Goal: Information Seeking & Learning: Learn about a topic

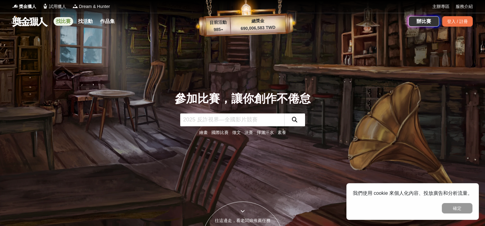
click at [66, 23] on link "找比賽" at bounding box center [64, 21] width 20 height 9
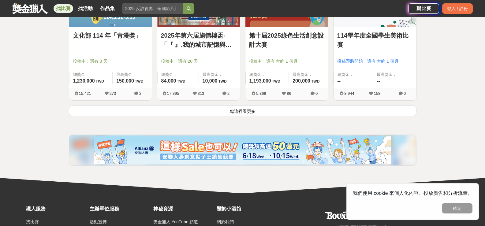
scroll to position [861, 0]
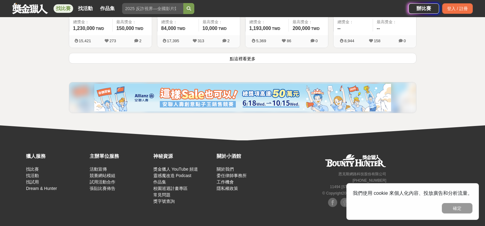
click at [269, 62] on button "點這裡看更多" at bounding box center [242, 58] width 347 height 11
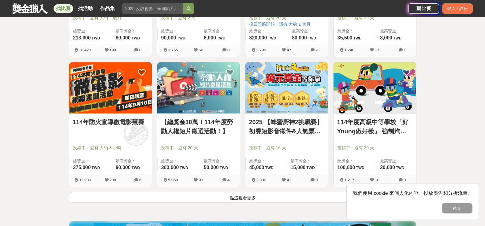
scroll to position [1534, 0]
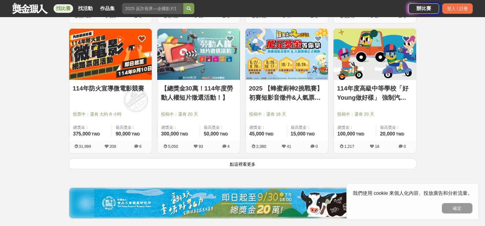
click at [242, 166] on button "點這裡看更多" at bounding box center [242, 163] width 347 height 11
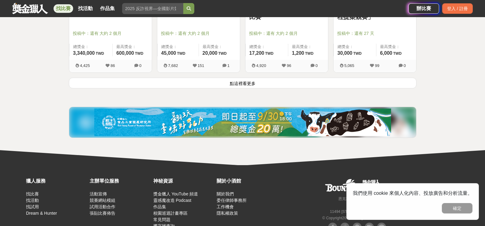
scroll to position [2361, 0]
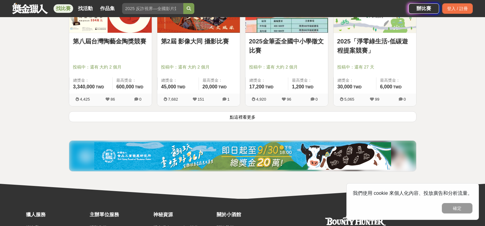
click at [155, 122] on button "點這裡看更多" at bounding box center [242, 116] width 347 height 11
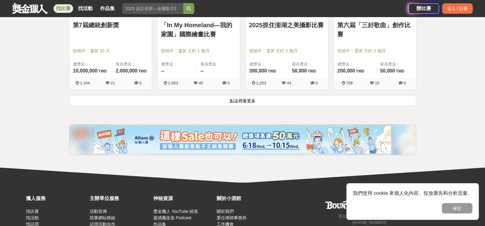
scroll to position [3125, 0]
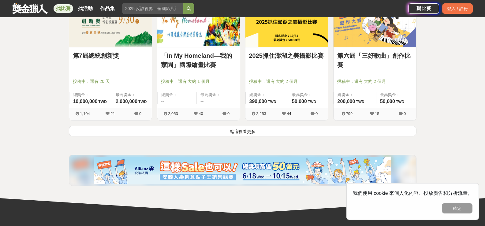
click at [182, 136] on button "點這裡看更多" at bounding box center [242, 131] width 347 height 11
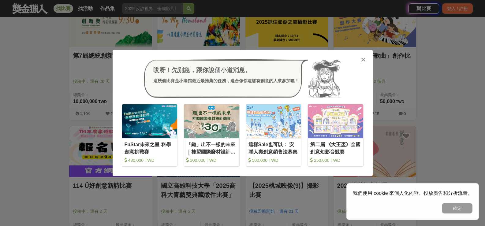
click at [361, 57] on icon at bounding box center [363, 60] width 5 height 6
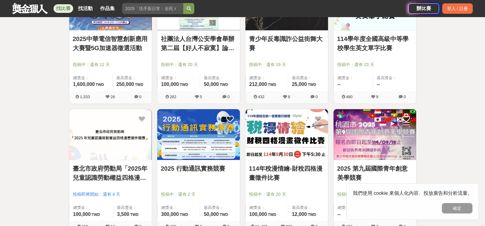
scroll to position [3829, 0]
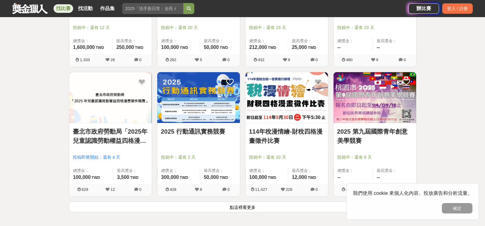
drag, startPoint x: 31, startPoint y: 121, endPoint x: 125, endPoint y: 59, distance: 112.8
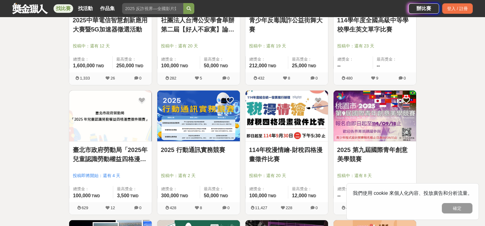
scroll to position [3921, 0]
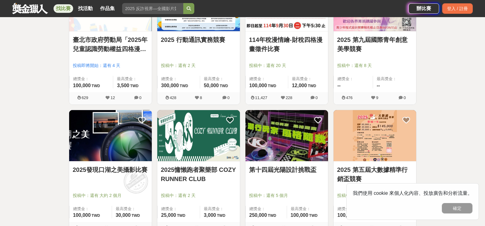
click at [370, 32] on img at bounding box center [374, 5] width 83 height 51
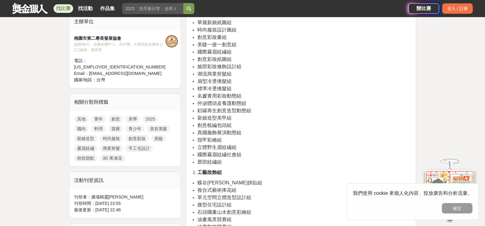
scroll to position [184, 0]
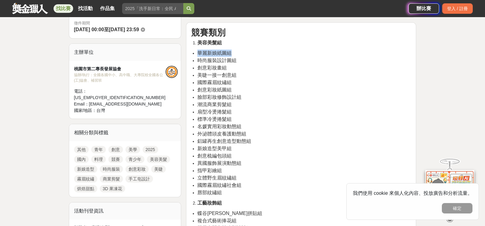
drag, startPoint x: 198, startPoint y: 54, endPoint x: 280, endPoint y: 70, distance: 83.4
click at [257, 55] on ul "華麗新娘紙圖組 時尚服裝設計圖組 創意彩妝畫組 美睫一接一創意組 國際霧眉紋繡組 創意彩妝紙圖組 臉部彩妝修飾設計組 潮流商業剪髮組 扇型冷燙捲髮組 標準冷燙…" at bounding box center [301, 123] width 220 height 147
click at [281, 72] on li "美睫一接一創意組" at bounding box center [304, 75] width 214 height 7
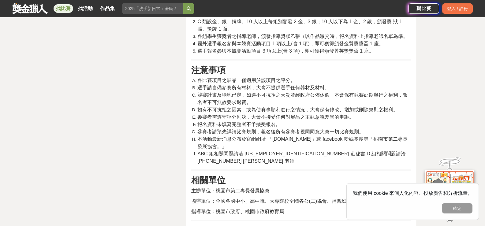
scroll to position [1071, 0]
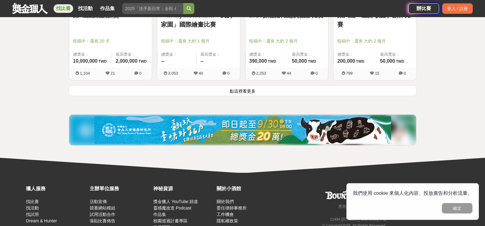
scroll to position [4671, 0]
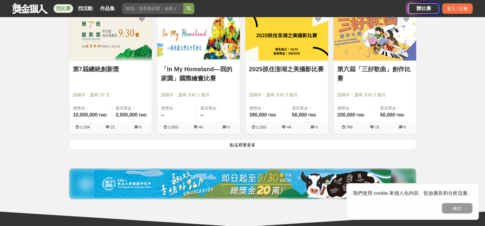
click at [105, 150] on button "點這裡看更多" at bounding box center [242, 144] width 347 height 11
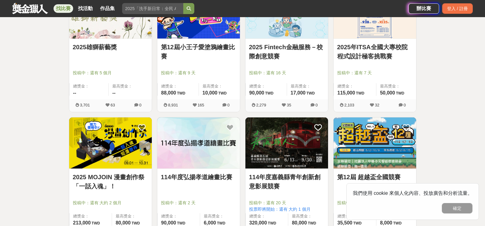
scroll to position [1285, 0]
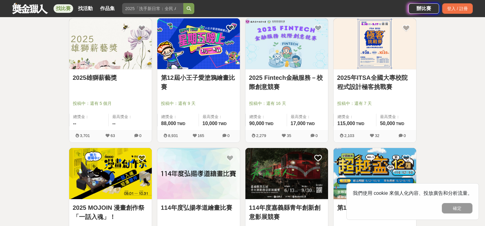
click at [196, 55] on img at bounding box center [198, 43] width 83 height 51
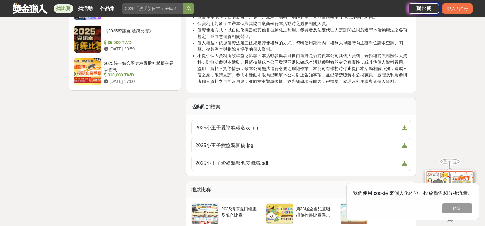
scroll to position [918, 0]
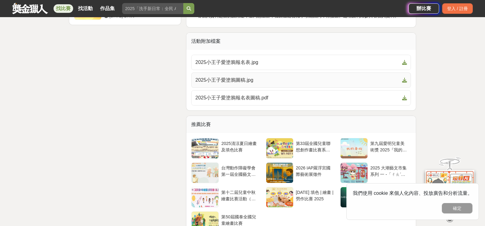
click at [243, 76] on span "2025小王子愛塗鴉圖稿.jpg" at bounding box center [297, 79] width 204 height 7
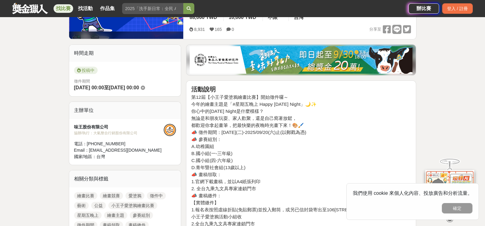
scroll to position [92, 0]
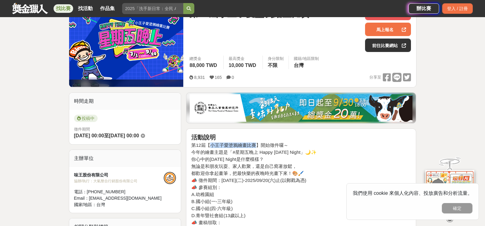
drag, startPoint x: 212, startPoint y: 146, endPoint x: 258, endPoint y: 145, distance: 46.2
click at [258, 145] on h4 "第12屆【小王子愛塗鴉繪畫比賽】開始徵件囉～" at bounding box center [301, 146] width 220 height 6
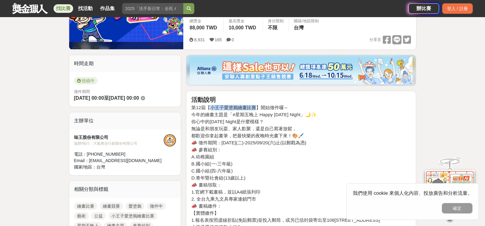
scroll to position [184, 0]
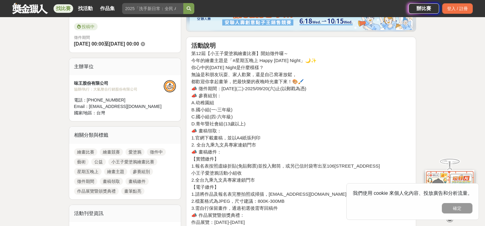
click at [233, 128] on h4 "📣 畫稿領取：" at bounding box center [301, 131] width 220 height 6
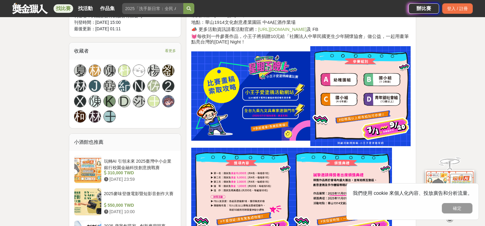
scroll to position [428, 0]
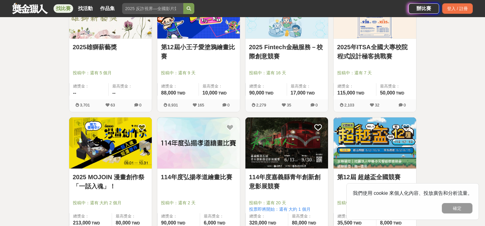
scroll to position [1376, 0]
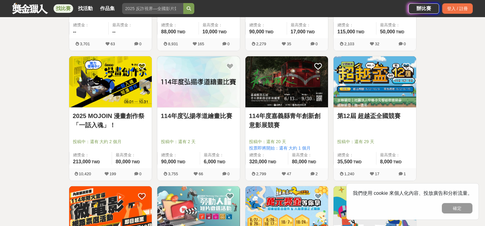
click at [353, 79] on img at bounding box center [374, 81] width 83 height 51
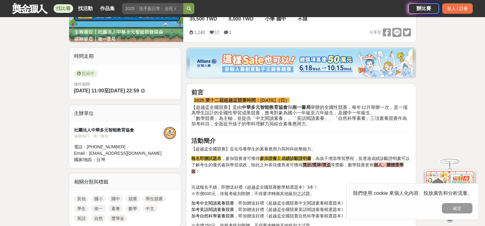
scroll to position [153, 0]
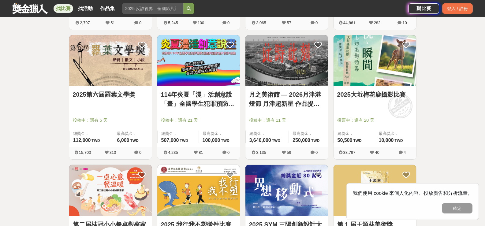
scroll to position [2111, 0]
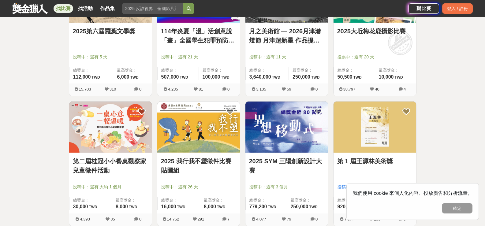
click at [204, 163] on link "2025 我行我不塑徵件比賽_貼圖組" at bounding box center [198, 166] width 75 height 18
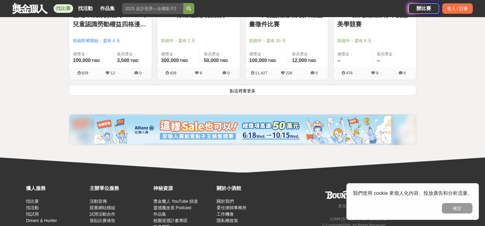
scroll to position [5506, 0]
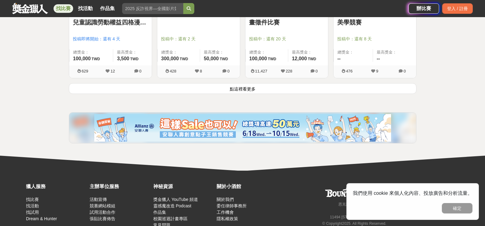
click at [132, 94] on button "點這裡看更多" at bounding box center [242, 88] width 347 height 11
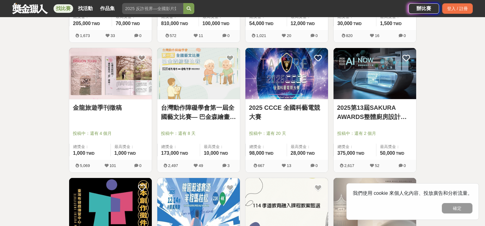
scroll to position [5812, 0]
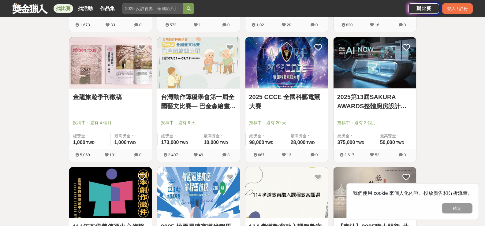
click at [373, 83] on img at bounding box center [374, 62] width 83 height 51
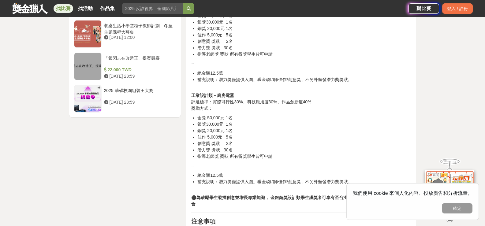
scroll to position [856, 0]
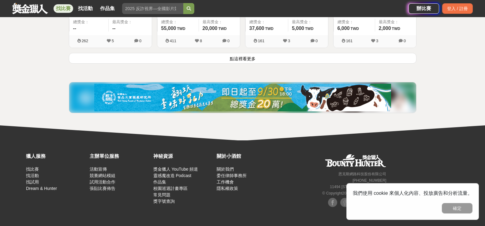
scroll to position [6170, 0]
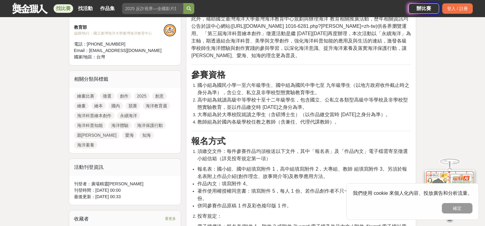
scroll to position [214, 0]
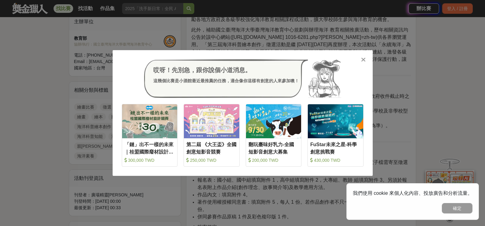
click at [361, 58] on div at bounding box center [363, 59] width 6 height 6
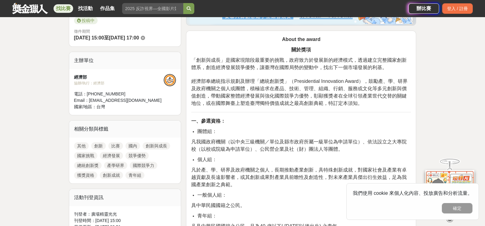
scroll to position [184, 0]
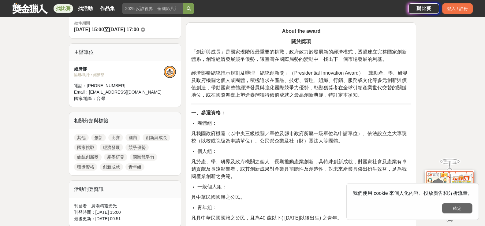
click at [461, 206] on button "確定" at bounding box center [457, 208] width 31 height 10
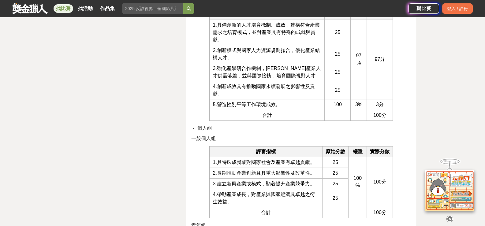
scroll to position [1805, 0]
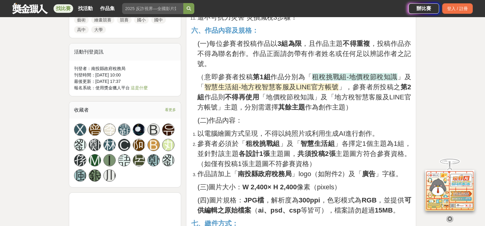
scroll to position [581, 0]
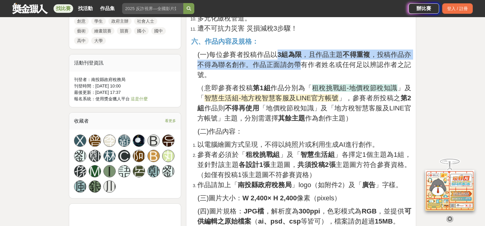
drag, startPoint x: 274, startPoint y: 58, endPoint x: 301, endPoint y: 61, distance: 26.8
click at [301, 61] on span "(一)每位參賽者投稿作品以 3組為限 ，且作品主題 不得重複 ，投稿作品亦不得為聯名創作。作品正面請勿帶有作者姓名或任何足以辨認作者之記號。" at bounding box center [304, 65] width 214 height 28
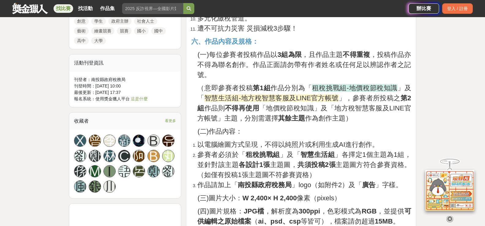
click at [329, 72] on p "(一)每位參賽者投稿作品以 3組為限 ，且作品主題 不得重複 ，投稿作品亦不得為聯名創作。作品正面請勿帶有作者姓名或任何足以辨認作者之記號。" at bounding box center [304, 65] width 214 height 30
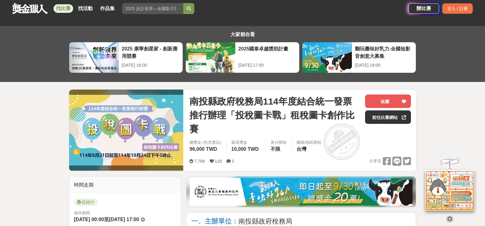
scroll to position [0, 0]
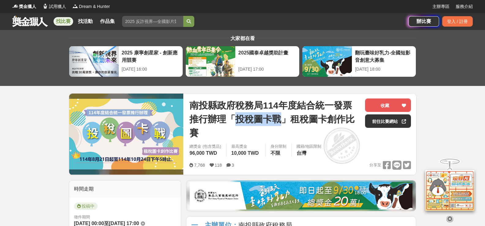
drag, startPoint x: 240, startPoint y: 120, endPoint x: 280, endPoint y: 122, distance: 39.8
click at [280, 122] on span "南投縣政府稅務局114年度結合統一發票推行辦理「投稅圖卡戰」租稅圖卡創作比賽" at bounding box center [274, 118] width 171 height 41
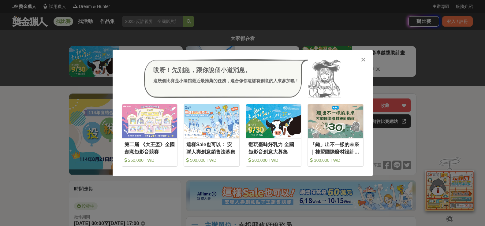
click at [360, 57] on div at bounding box center [363, 59] width 6 height 6
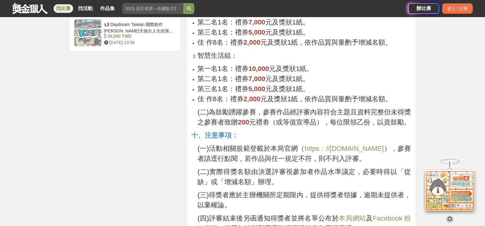
scroll to position [1254, 0]
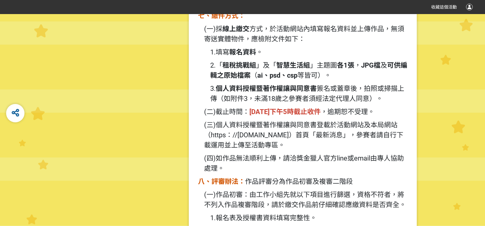
scroll to position [765, 0]
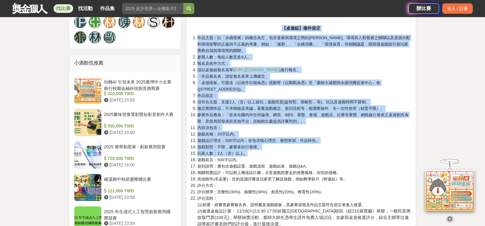
scroll to position [520, 0]
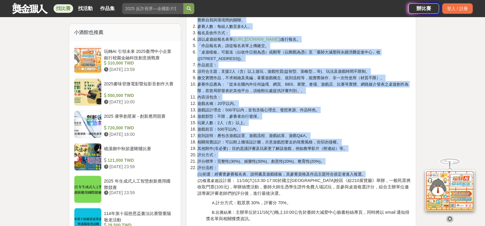
drag, startPoint x: 270, startPoint y: 56, endPoint x: 368, endPoint y: 180, distance: 157.9
click at [368, 180] on div "2024年「我行！我不塑！」徵件活動簡章 緣起 研究數據顯示約有83億公噸人類製造的塑膠，多半被遺棄於垃圾掩埋場及海洋，造成巨大的汙染，也間接危害人類本身，導…" at bounding box center [301, 39] width 220 height 626
copy div "【桌遊組】徵件規定 作品主題：以「永續發展」的概念為主，包含發展與環境之間的平衡、環境與人類發展之關聯以及資源分配和環境衝擊的正義與不正義的考量。例如：「減塑…"
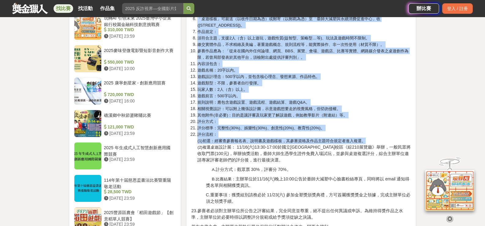
scroll to position [551, 0]
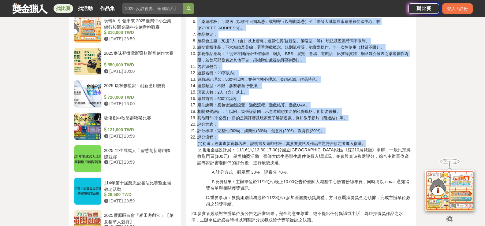
copy div "【桌遊組】徵件規定 作品主題：以「永續發展」的概念為主，包含發展與環境之間的平衡、環境與人類發展之關聯以及資源分配和環境衝擊的正義與不正義的考量。例如：「減塑…"
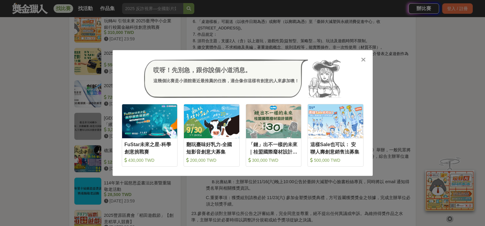
click at [362, 62] on icon at bounding box center [363, 60] width 5 height 6
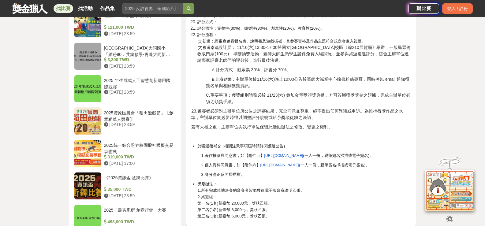
scroll to position [642, 0]
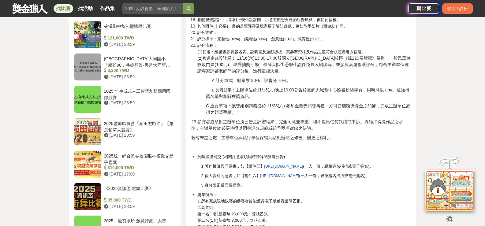
drag, startPoint x: 188, startPoint y: 57, endPoint x: 194, endPoint y: 58, distance: 5.6
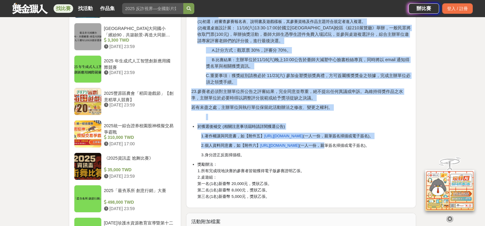
scroll to position [673, 0]
drag, startPoint x: 187, startPoint y: 54, endPoint x: 338, endPoint y: 117, distance: 164.1
copy div "評分流程： (1)初選：經審查參賽報名表、說明書及遊戲樣板，其參賽資格及作品主題符合規定者進入複選。 (2)複選桌遊 設計展： 11/16(六)13:30-1…"
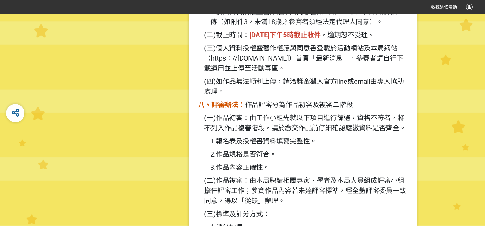
scroll to position [887, 0]
